Goal: Transaction & Acquisition: Purchase product/service

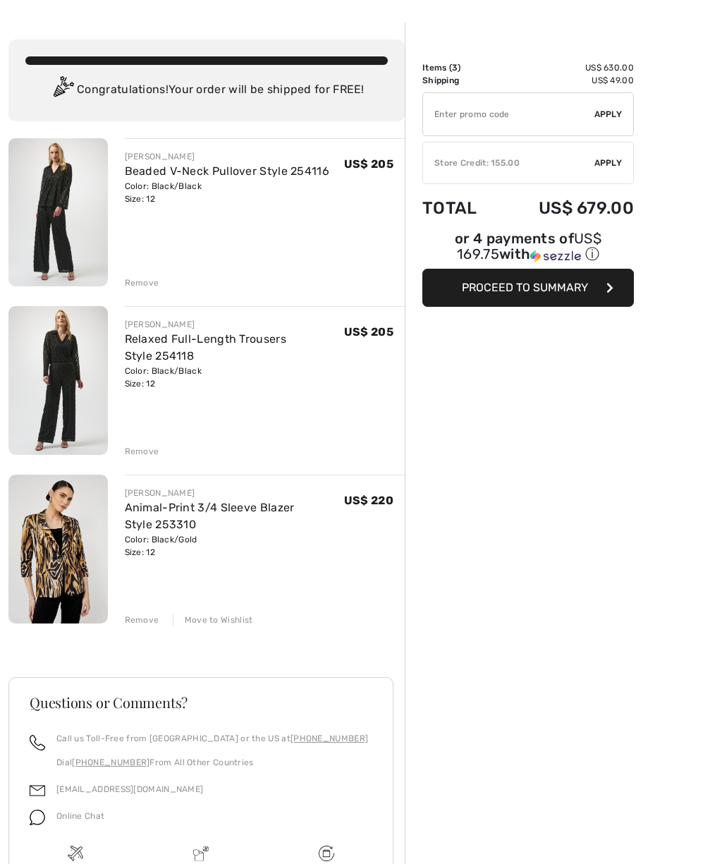
scroll to position [47, 0]
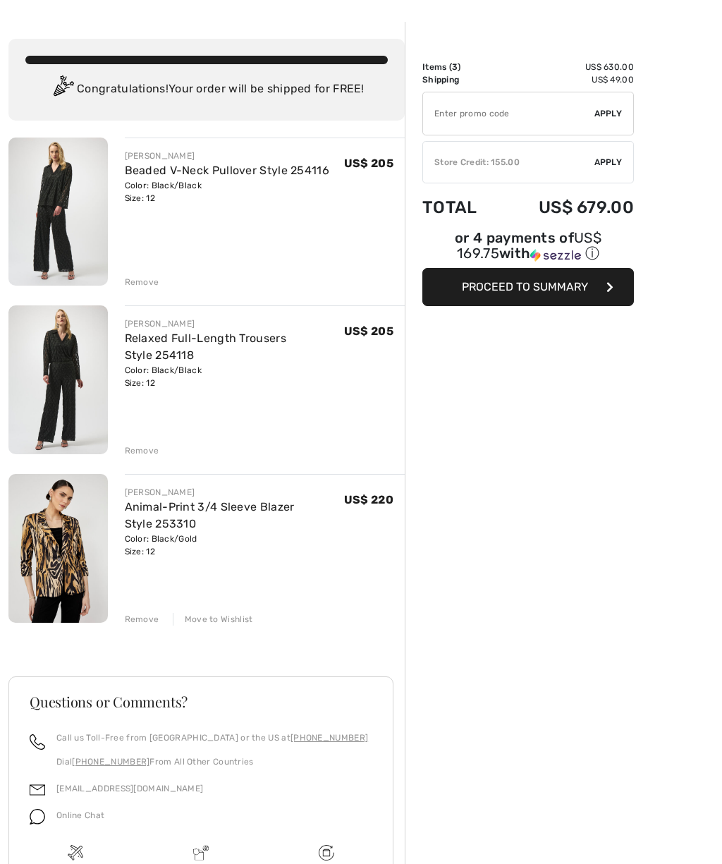
click at [135, 280] on div "Remove" at bounding box center [142, 282] width 35 height 13
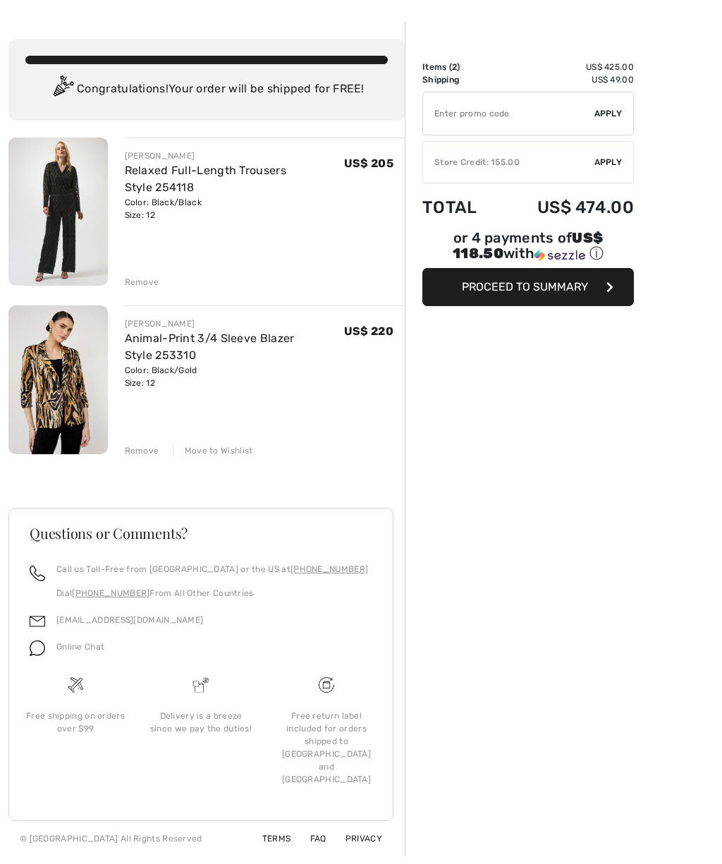
click at [139, 284] on div "Remove" at bounding box center [142, 282] width 35 height 13
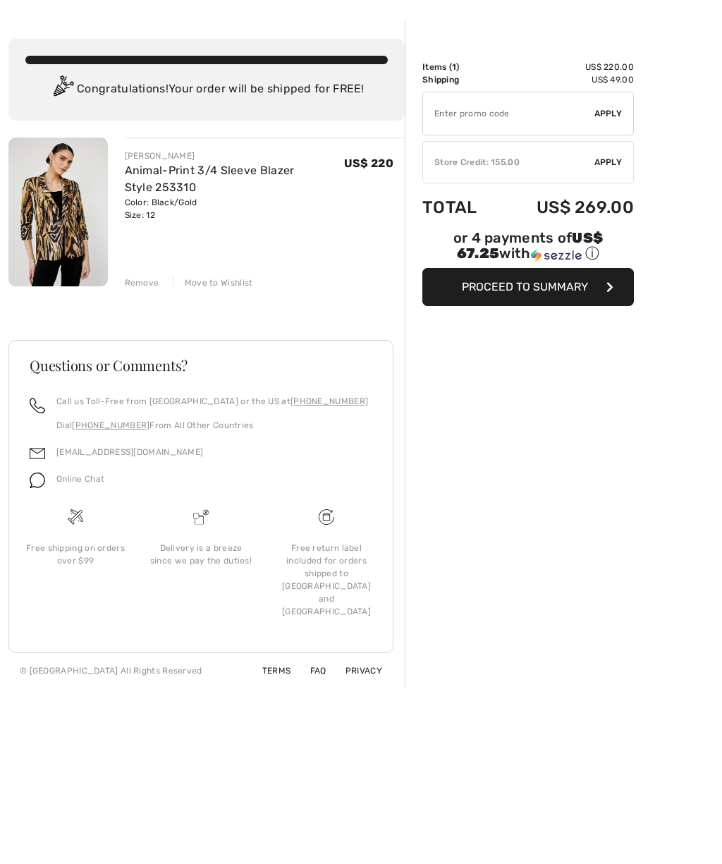
click at [59, 201] on img at bounding box center [57, 211] width 99 height 149
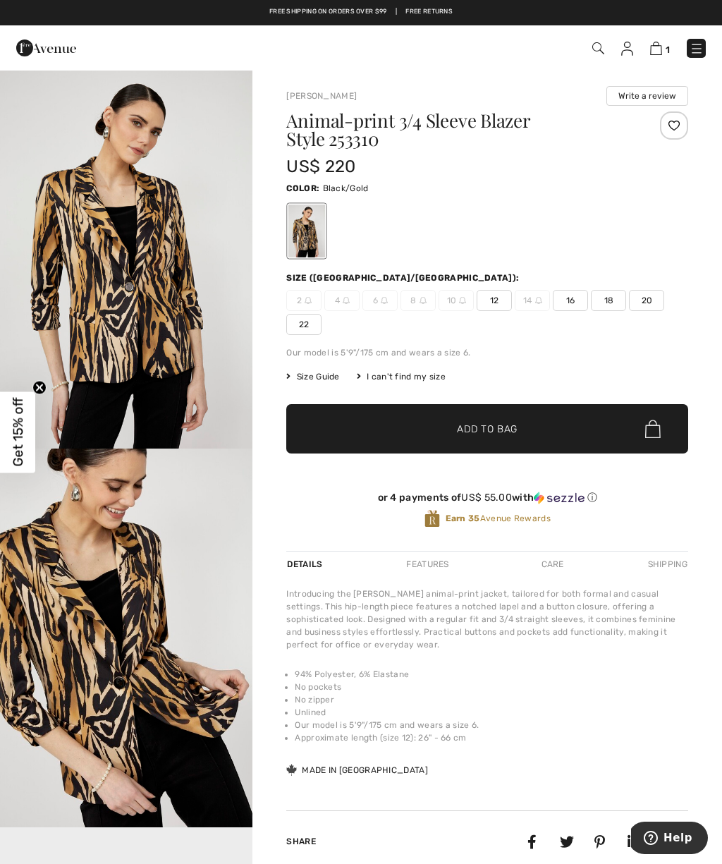
click at [142, 277] on img "1 / 4" at bounding box center [126, 258] width 252 height 379
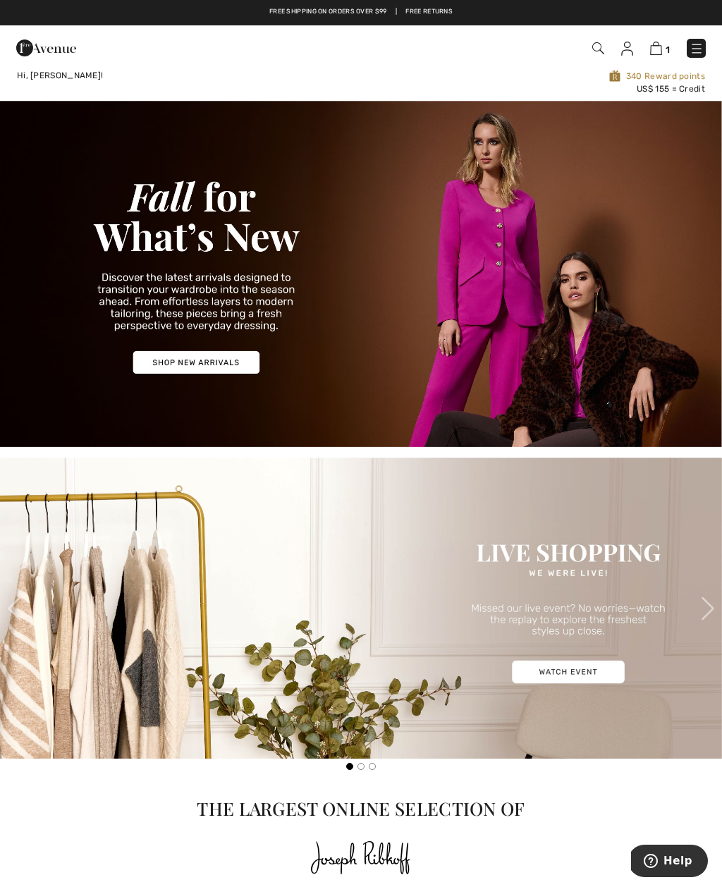
click at [660, 54] on img at bounding box center [656, 48] width 12 height 13
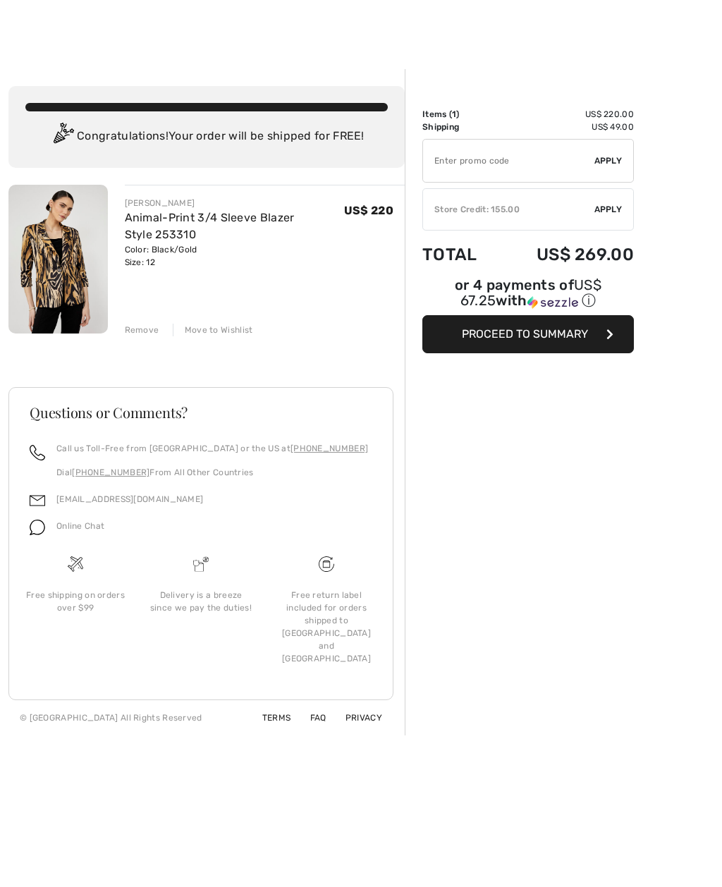
click at [142, 222] on link "Animal-Print 3/4 Sleeve Blazer Style 253310" at bounding box center [210, 226] width 170 height 30
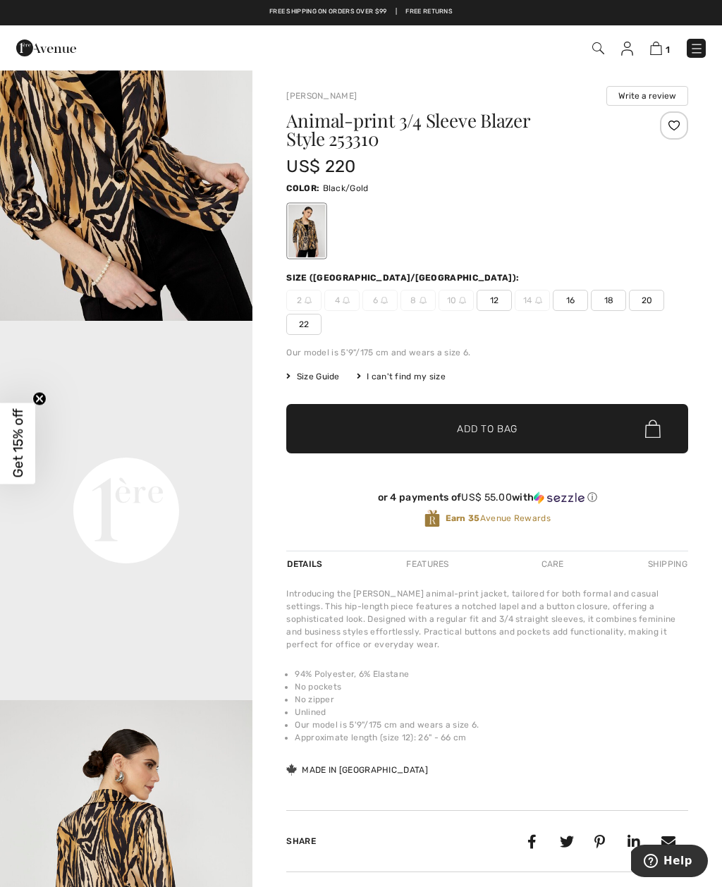
click at [666, 44] on span "1" at bounding box center [668, 49] width 4 height 11
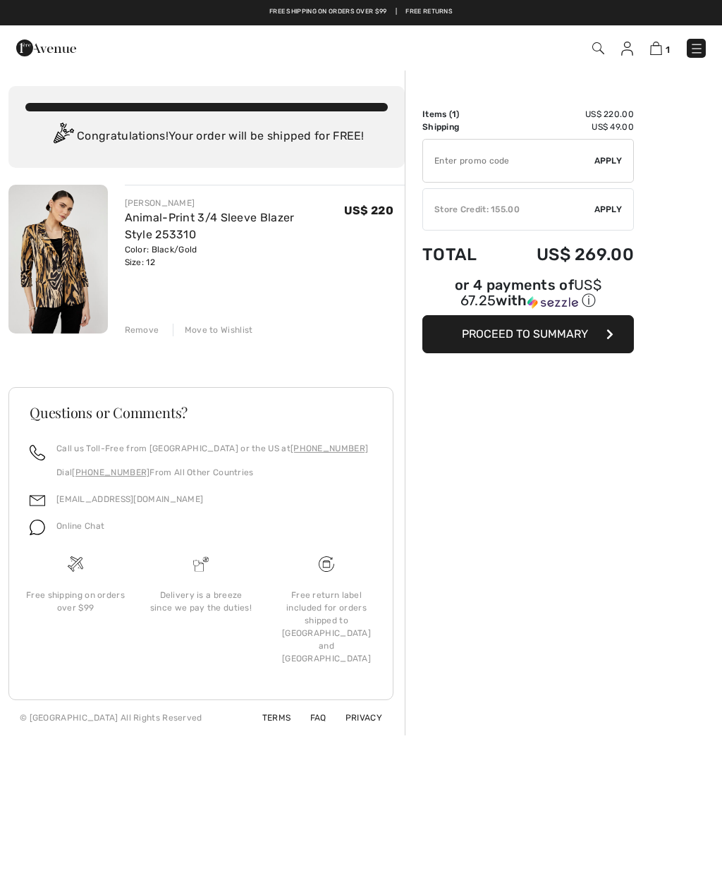
click at [505, 212] on div "Store Credit: 155.00" at bounding box center [508, 209] width 171 height 13
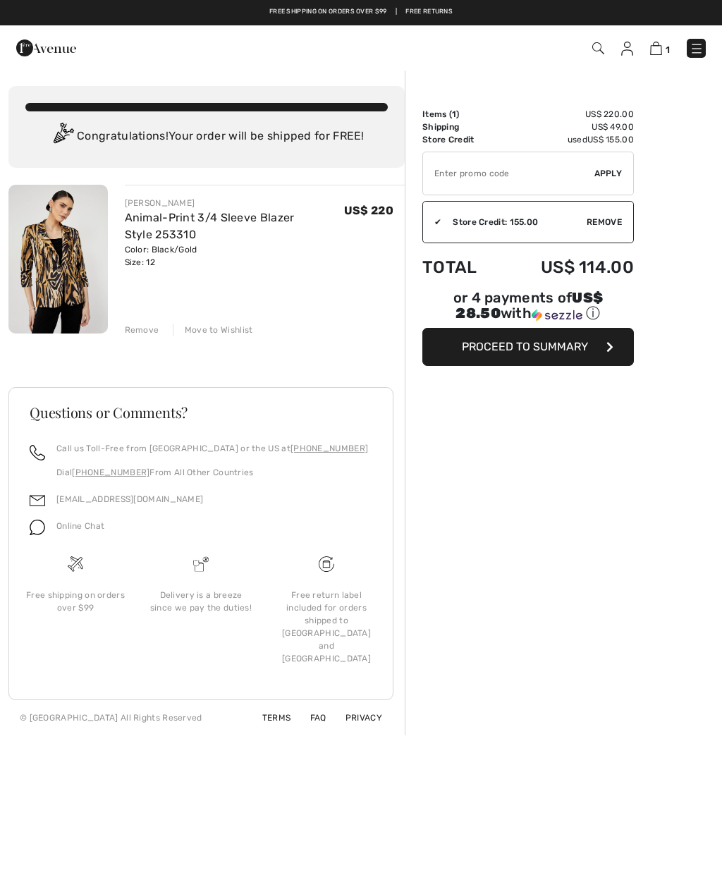
click at [540, 344] on span "Proceed to Summary" at bounding box center [525, 346] width 126 height 13
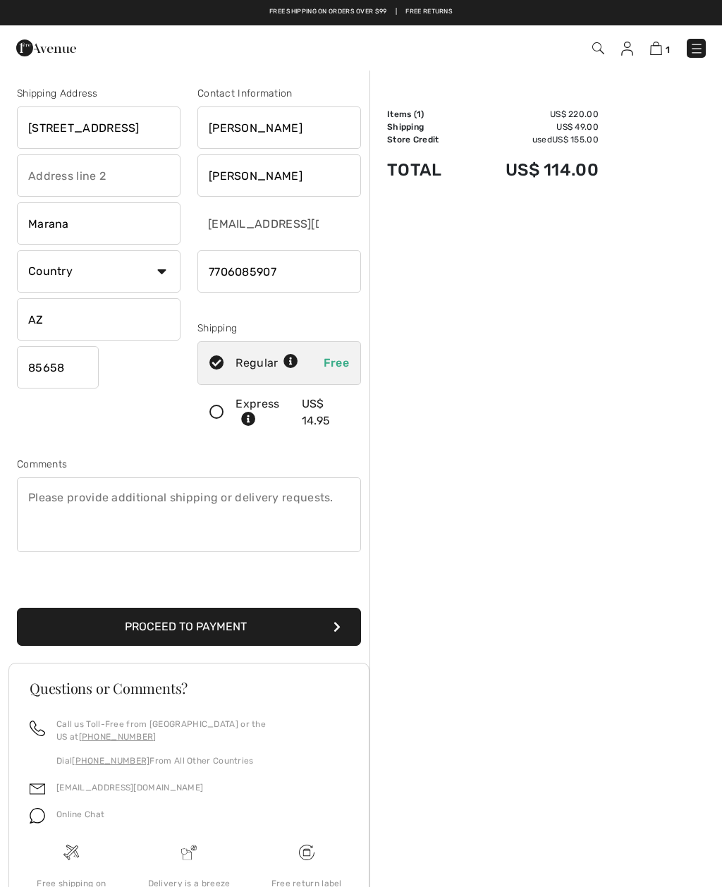
click at [134, 260] on select "Country [GEOGRAPHIC_DATA] [GEOGRAPHIC_DATA] [GEOGRAPHIC_DATA] [GEOGRAPHIC_DATA]…" at bounding box center [99, 271] width 164 height 42
select select "US"
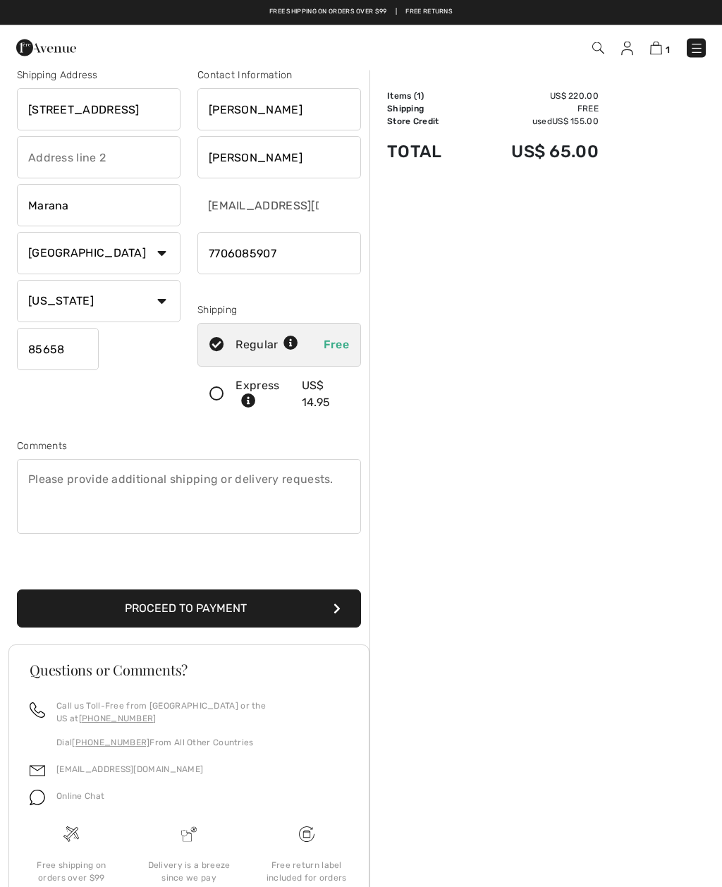
scroll to position [57, 0]
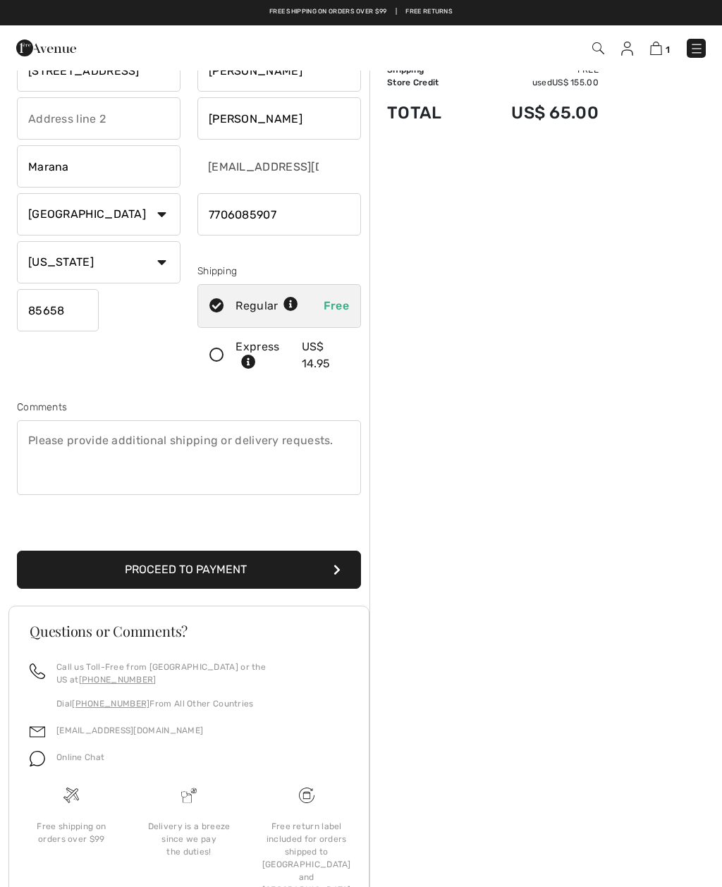
click at [172, 574] on button "Proceed to Payment" at bounding box center [189, 570] width 344 height 38
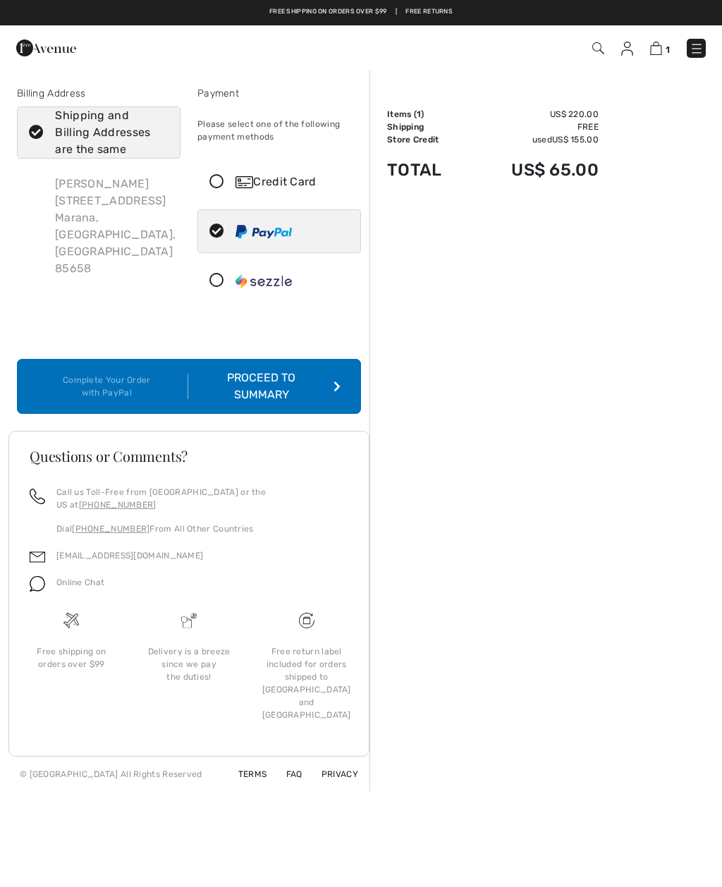
click at [221, 187] on icon at bounding box center [216, 182] width 37 height 15
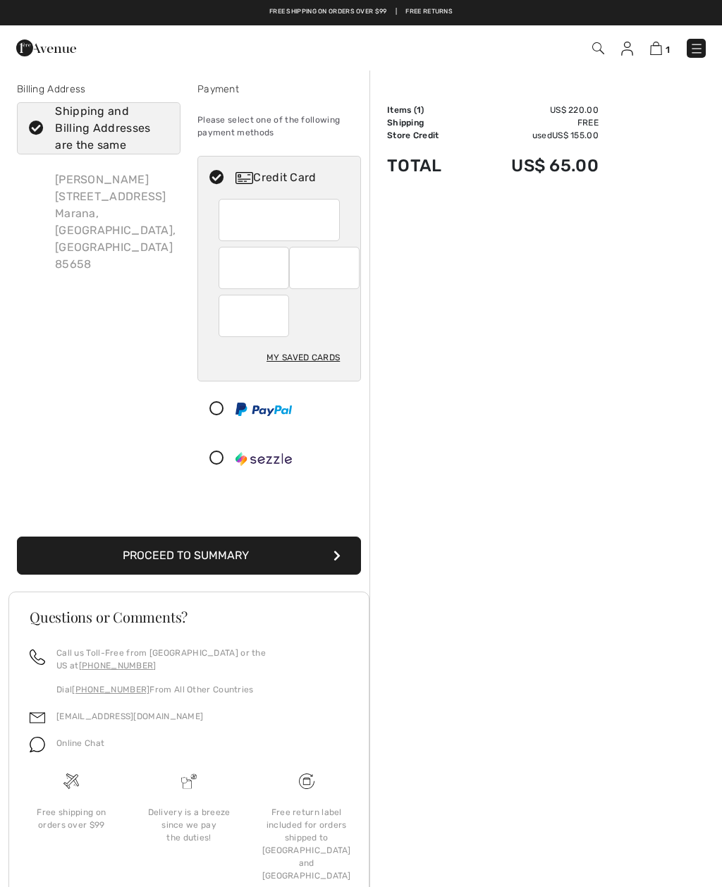
scroll to position [6, 0]
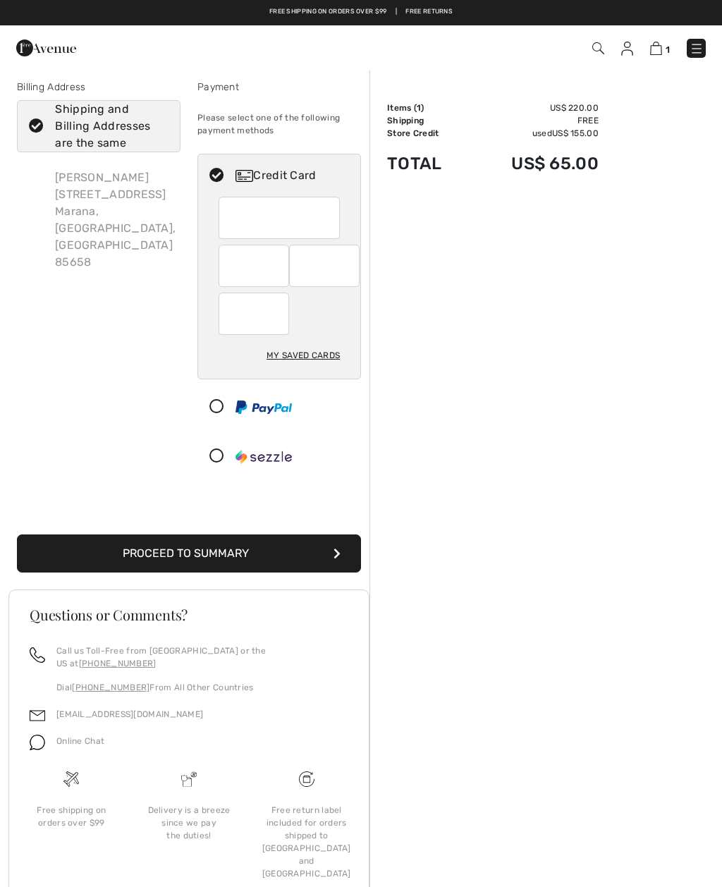
click at [195, 556] on button "Proceed to Summary" at bounding box center [189, 553] width 344 height 38
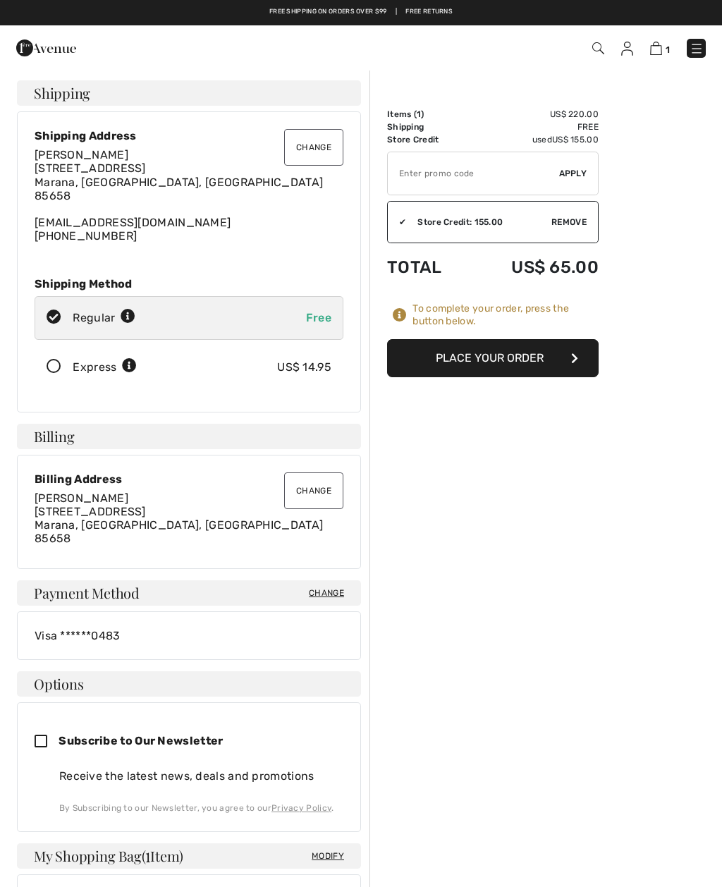
click at [479, 367] on button "Place Your Order" at bounding box center [493, 358] width 212 height 38
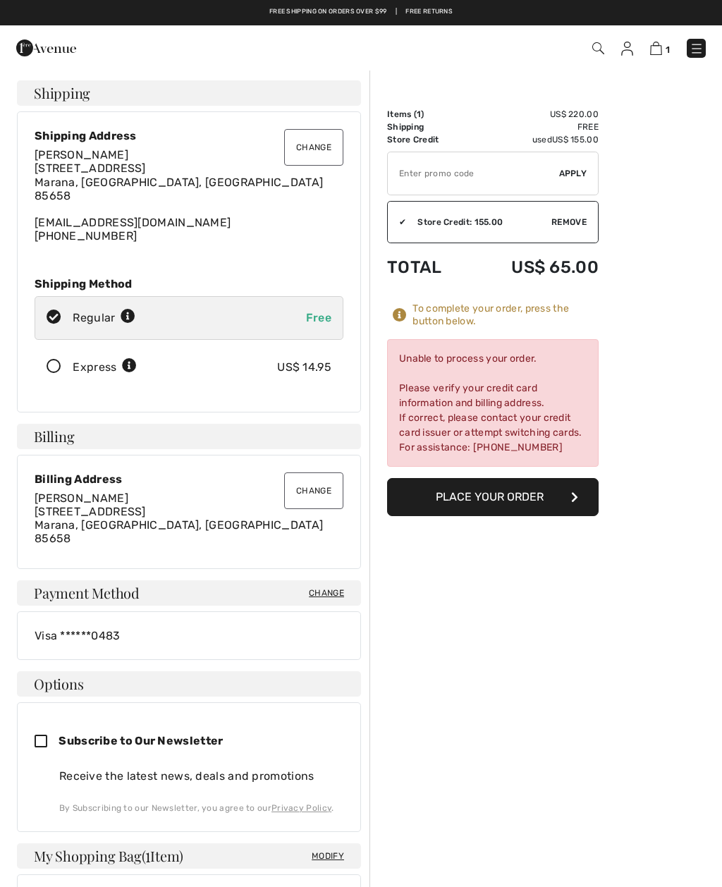
click at [720, 817] on div "Order Summary Details Items ( 1 ) US$ 220.00 Promo code US$ 0.00 Shipping Free …" at bounding box center [545, 797] width 353 height 1456
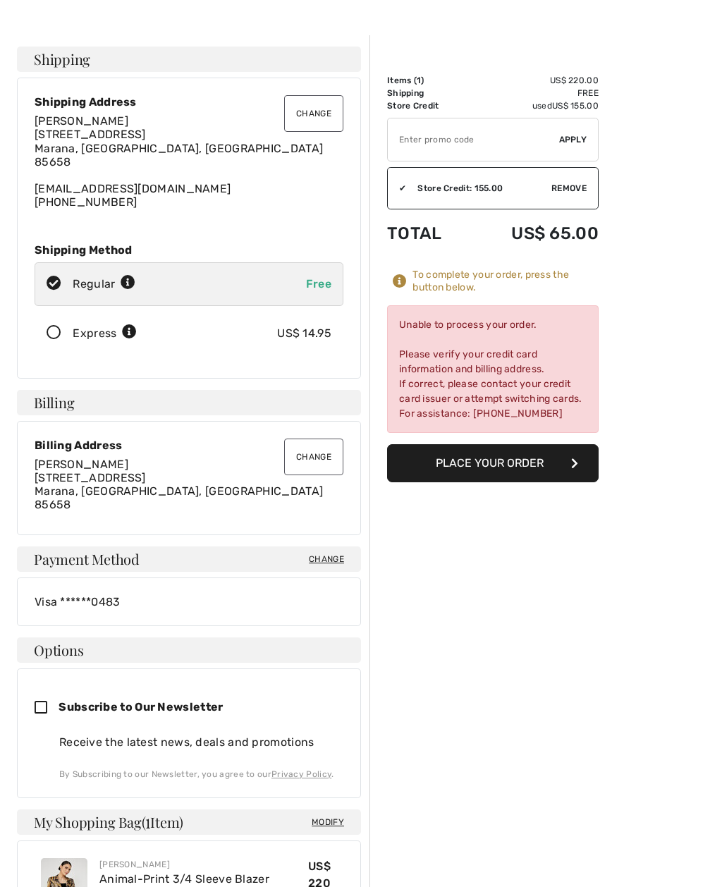
scroll to position [37, 0]
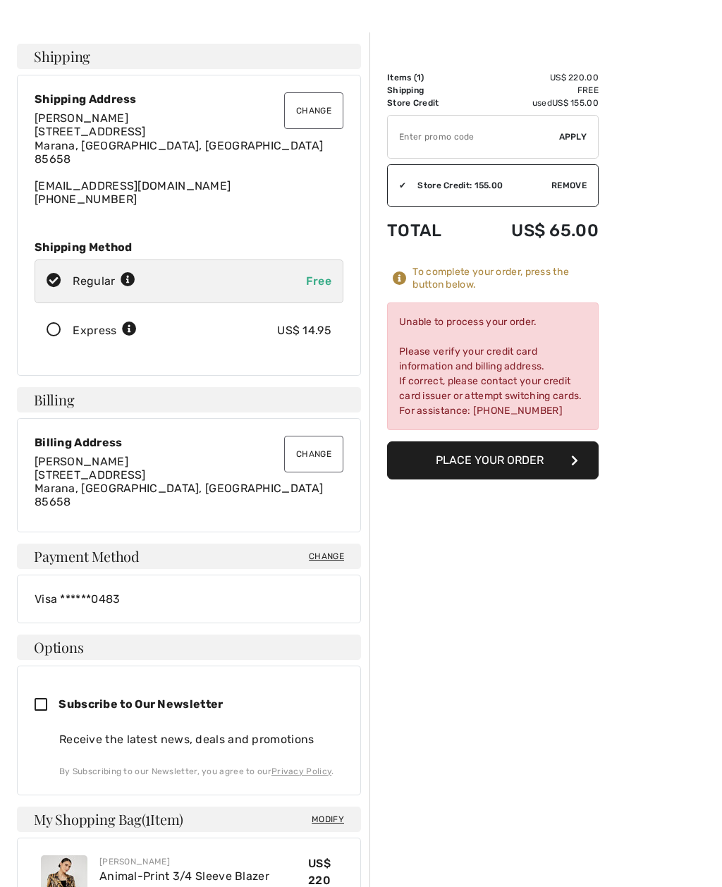
click at [324, 556] on span "Change" at bounding box center [326, 556] width 35 height 13
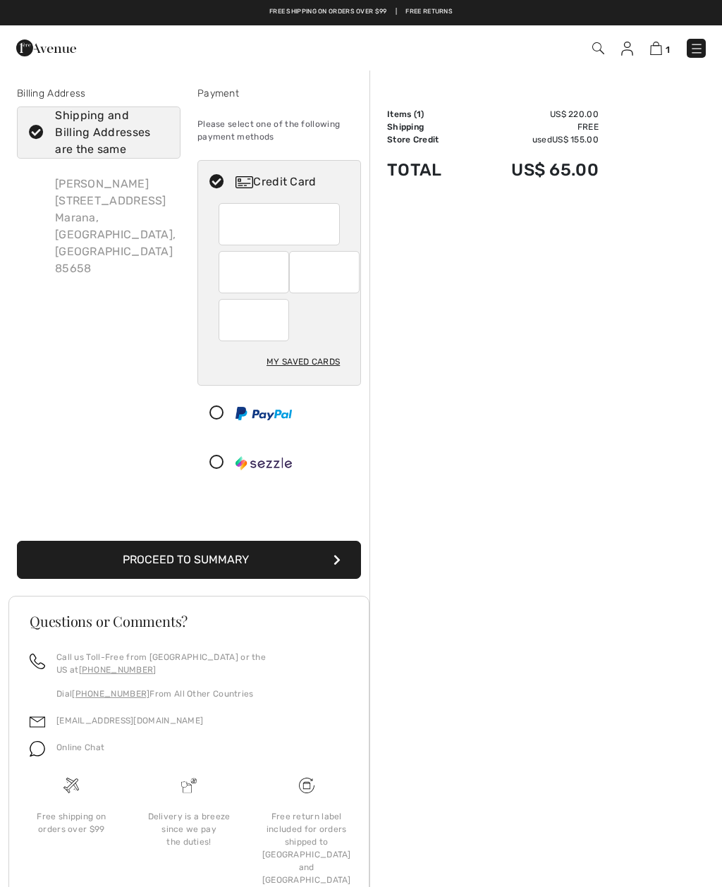
click at [200, 561] on button "Proceed to Summary" at bounding box center [189, 560] width 344 height 38
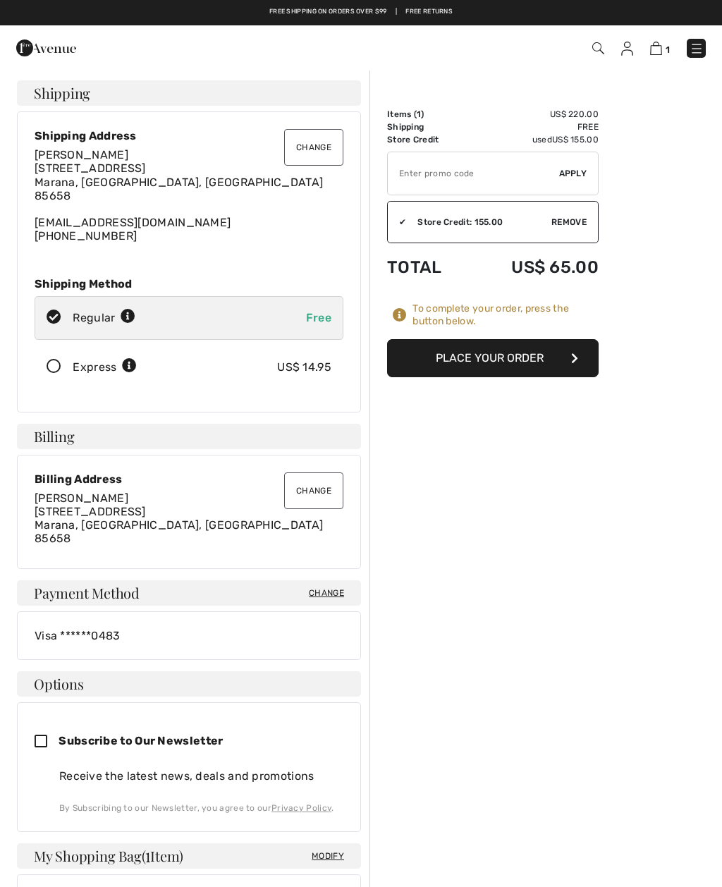
click at [503, 355] on button "Place Your Order" at bounding box center [493, 358] width 212 height 38
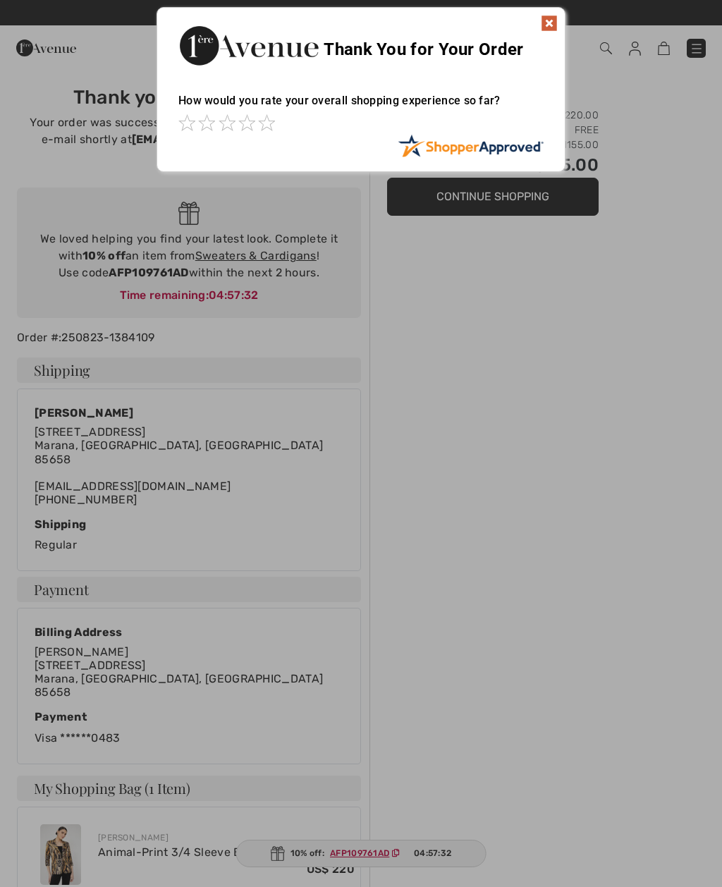
click at [556, 16] on img at bounding box center [549, 23] width 17 height 17
